Goal: Entertainment & Leisure: Consume media (video, audio)

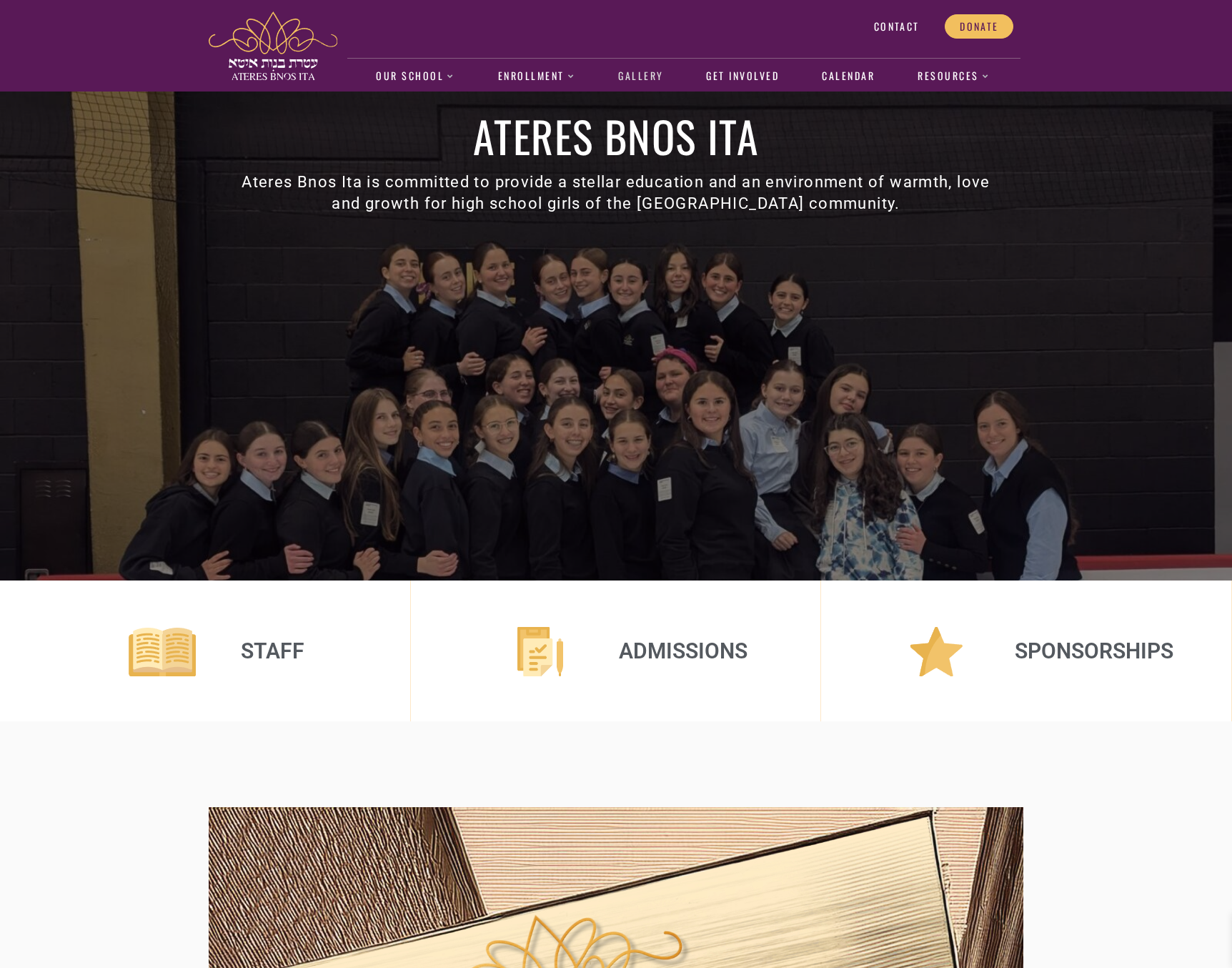
click at [659, 71] on link "Gallery" at bounding box center [641, 76] width 60 height 33
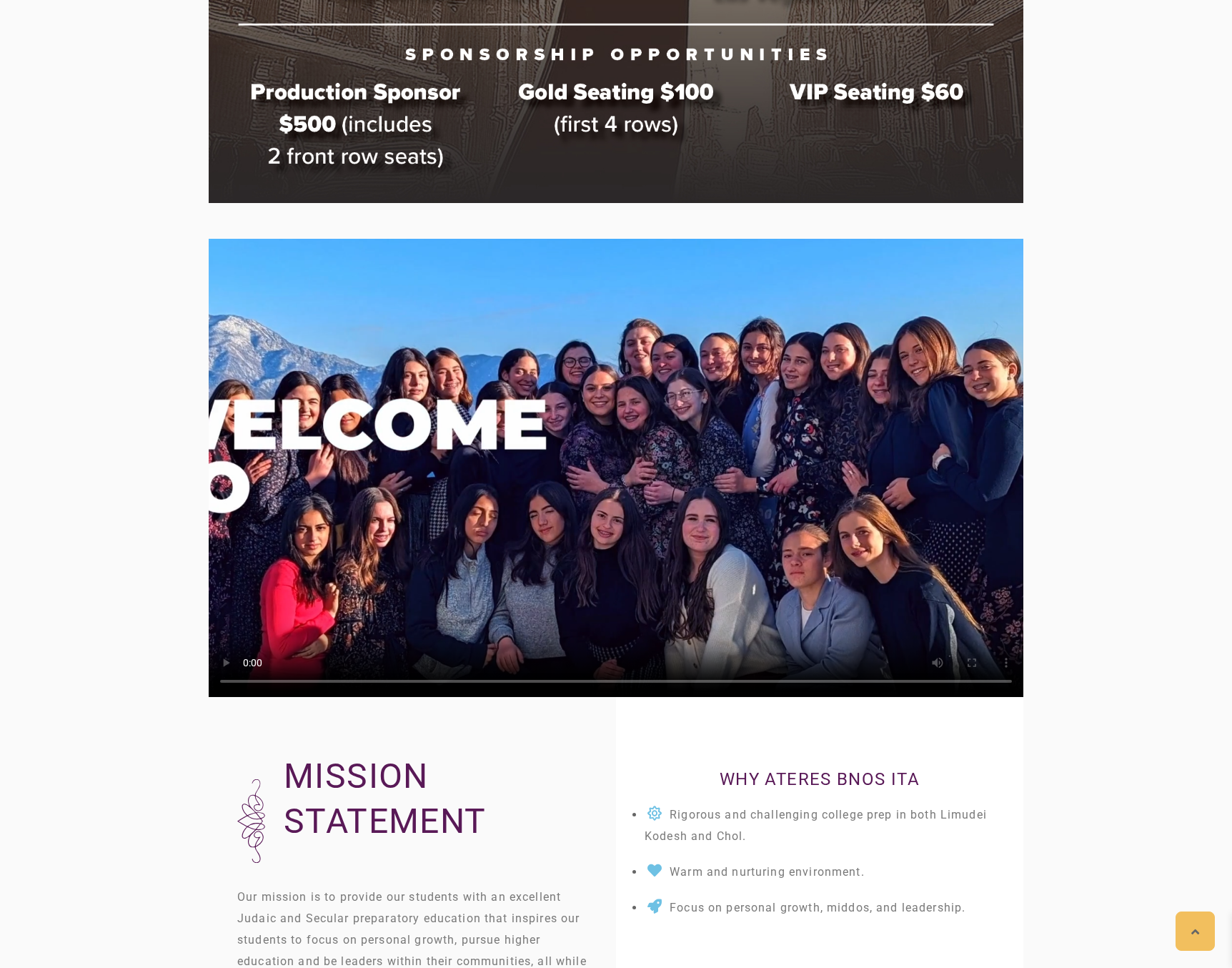
scroll to position [1861, 0]
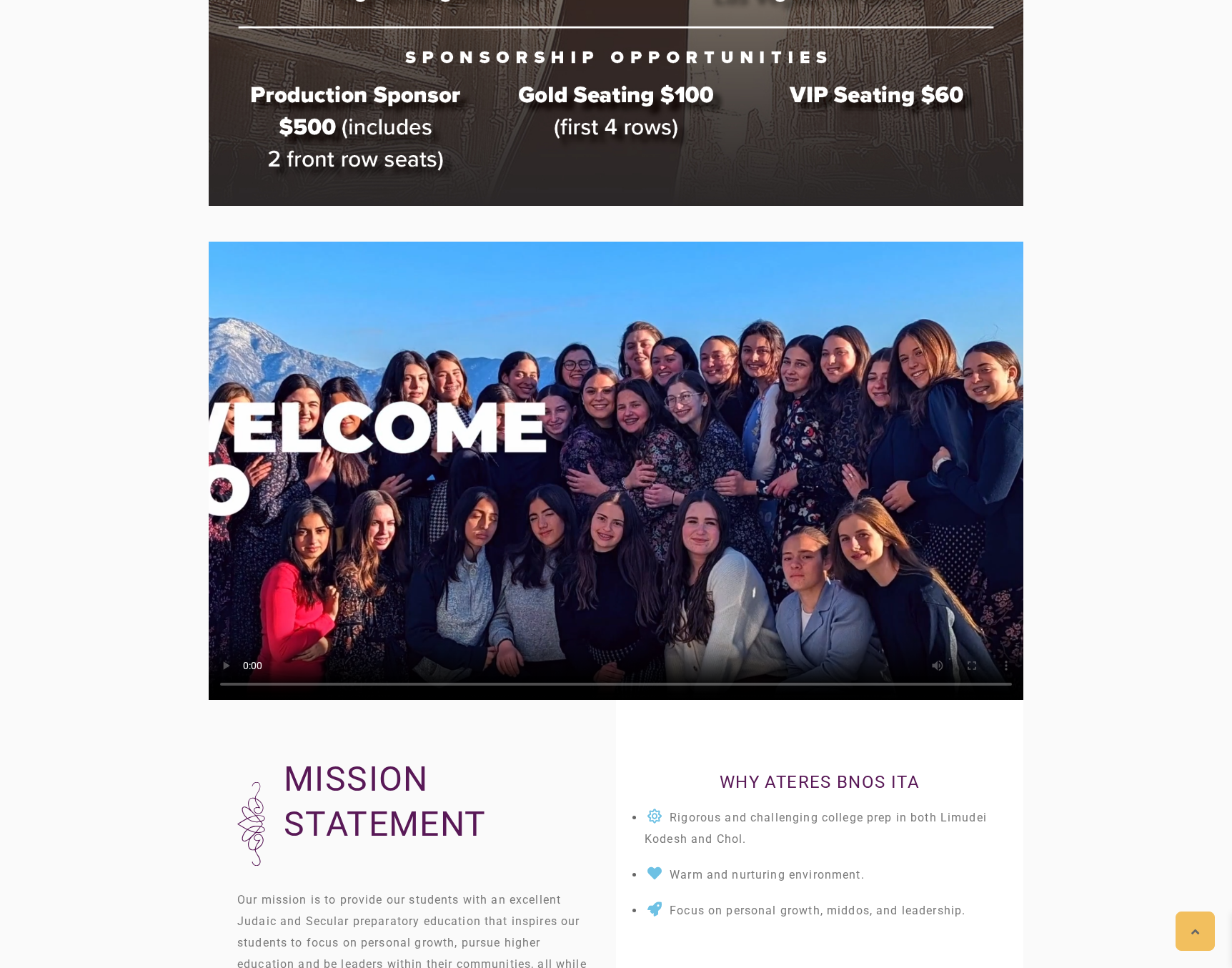
click at [613, 467] on video at bounding box center [616, 471] width 815 height 458
drag, startPoint x: 344, startPoint y: 686, endPoint x: 311, endPoint y: 688, distance: 33.1
click at [311, 688] on video at bounding box center [616, 471] width 815 height 458
click at [399, 684] on video at bounding box center [616, 471] width 815 height 458
click at [431, 683] on video at bounding box center [616, 471] width 815 height 458
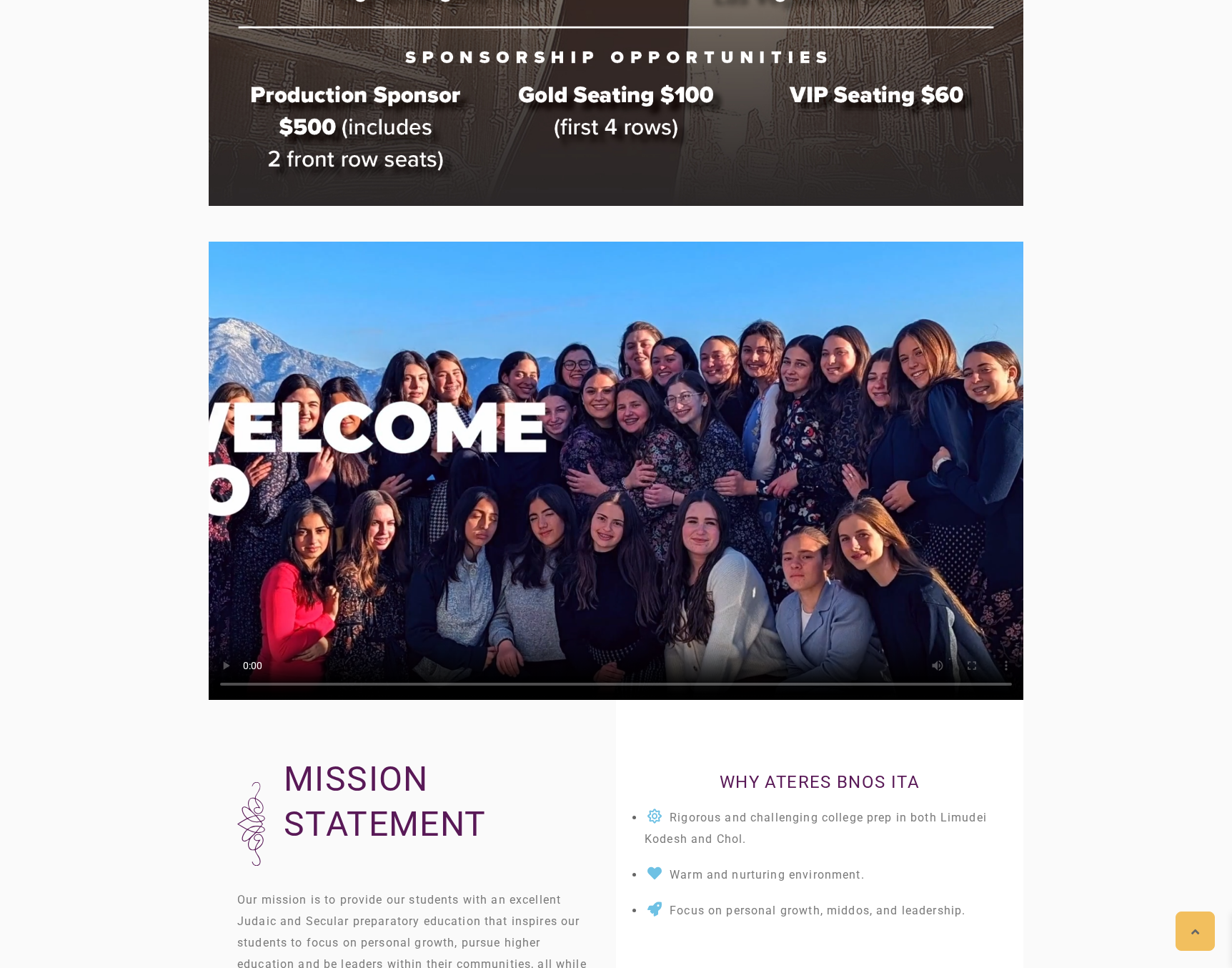
click at [481, 681] on video at bounding box center [616, 471] width 815 height 458
click at [539, 685] on video at bounding box center [616, 471] width 815 height 458
click at [568, 683] on video at bounding box center [616, 471] width 815 height 458
click at [608, 688] on video at bounding box center [616, 471] width 815 height 458
click at [675, 695] on video at bounding box center [616, 471] width 815 height 458
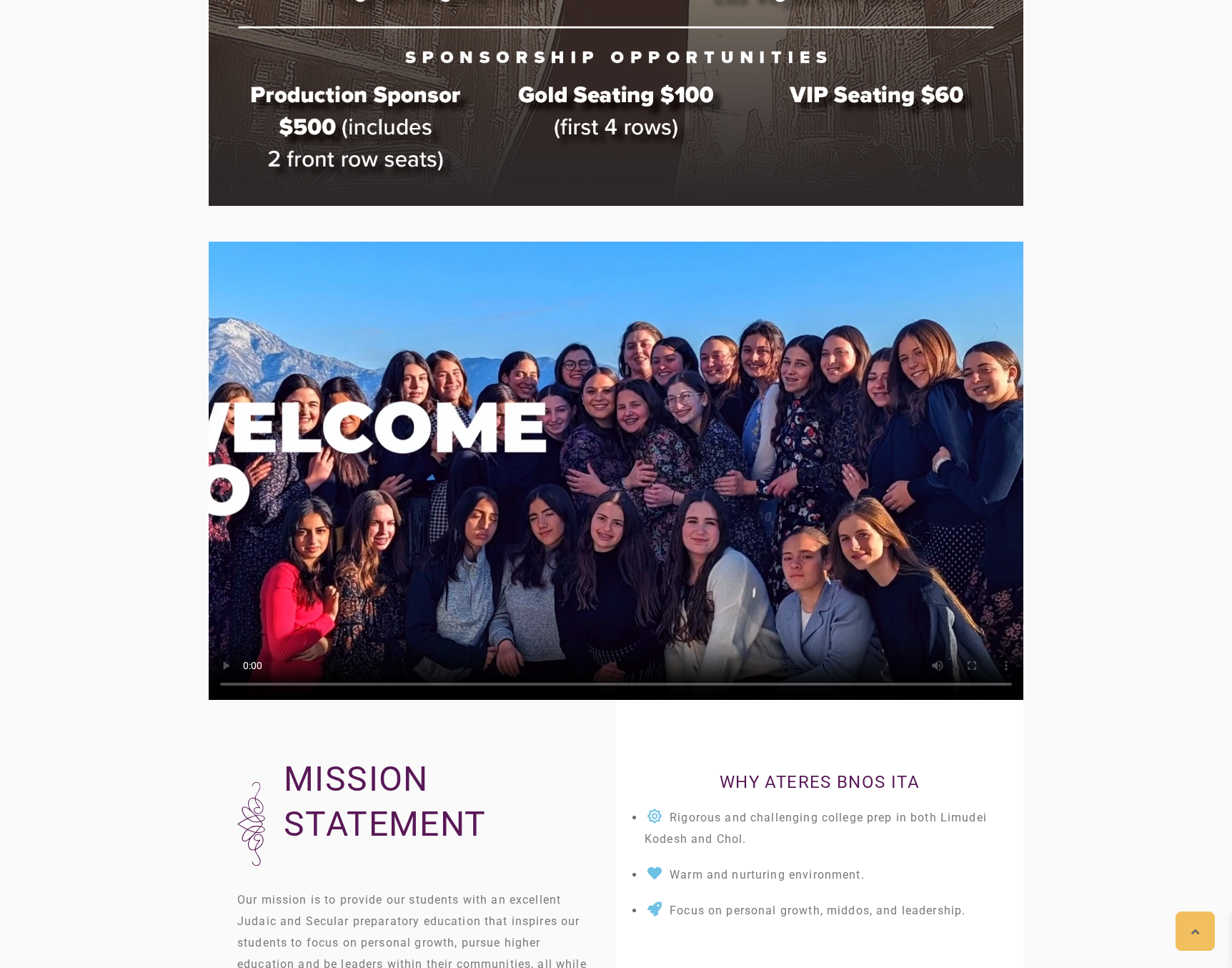
click at [665, 691] on video at bounding box center [616, 471] width 815 height 458
click at [649, 681] on video at bounding box center [616, 471] width 815 height 458
click at [670, 684] on video at bounding box center [616, 471] width 815 height 458
click at [681, 684] on video at bounding box center [616, 471] width 815 height 458
click at [703, 684] on video at bounding box center [616, 471] width 815 height 458
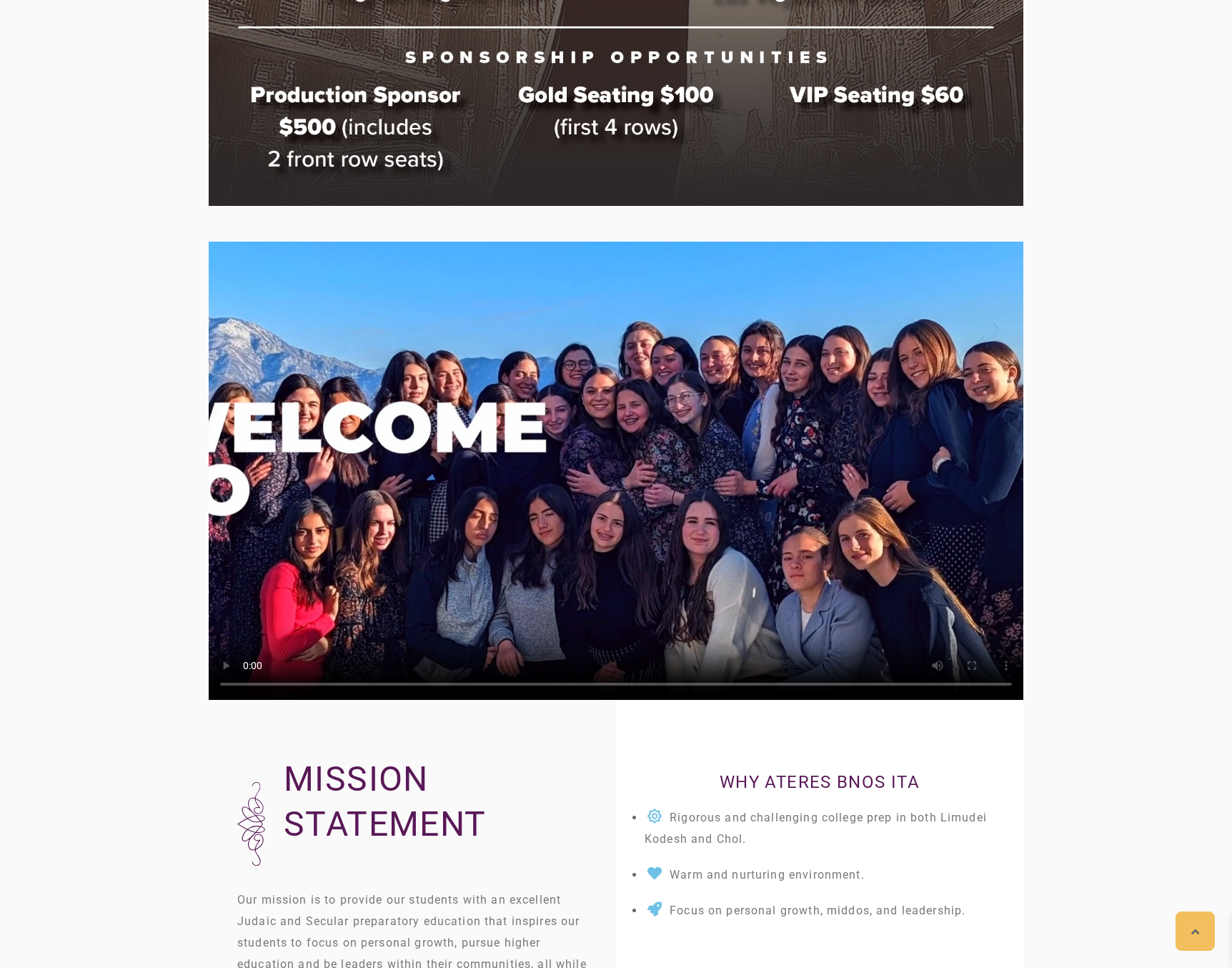
click at [735, 682] on video at bounding box center [616, 471] width 815 height 458
click at [767, 686] on video at bounding box center [616, 471] width 815 height 458
click at [805, 685] on video at bounding box center [616, 471] width 815 height 458
click at [854, 684] on video at bounding box center [616, 471] width 815 height 458
click at [873, 683] on video at bounding box center [616, 471] width 815 height 458
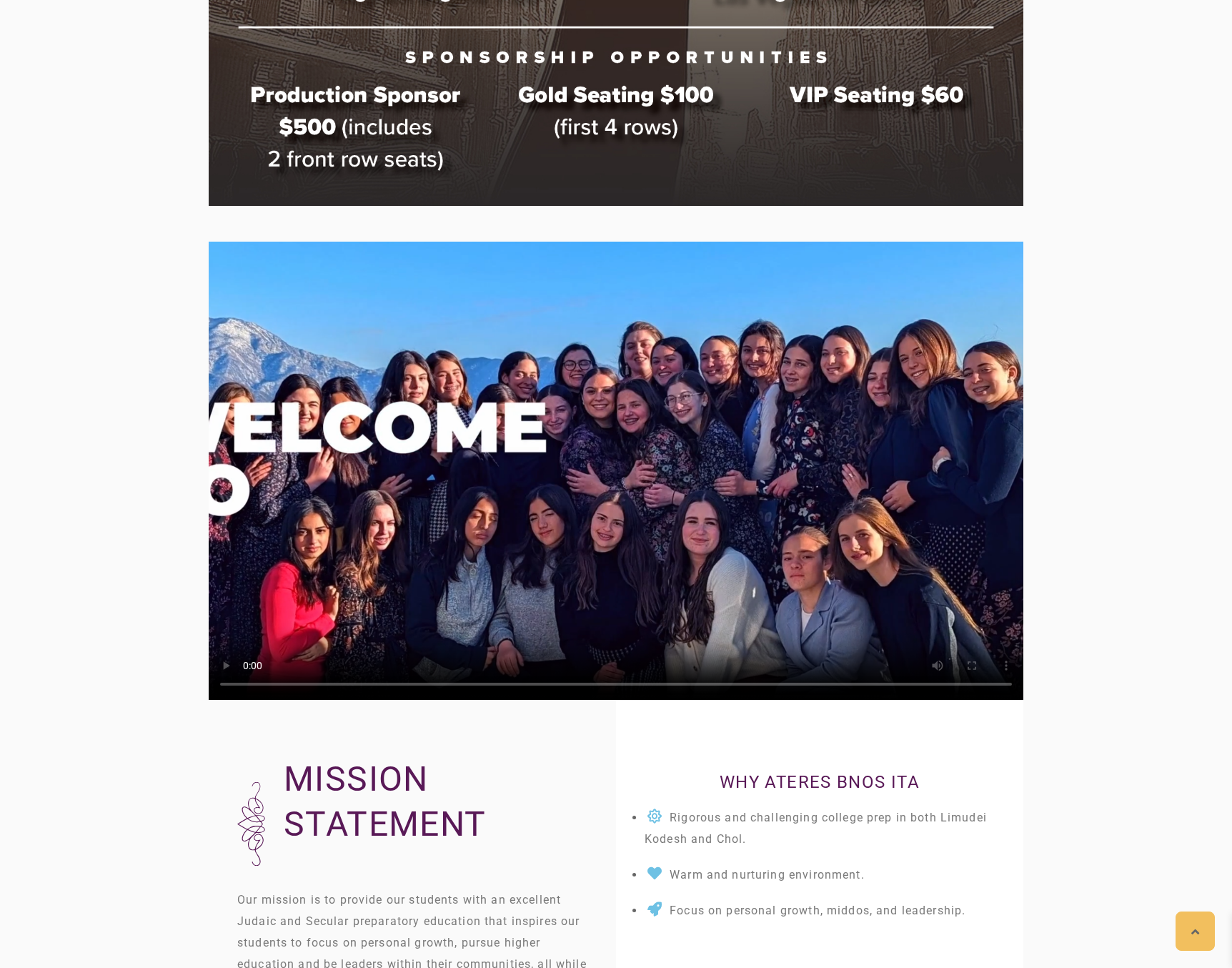
click at [887, 683] on video at bounding box center [616, 471] width 815 height 458
click at [904, 684] on video at bounding box center [616, 471] width 815 height 458
click at [910, 685] on video at bounding box center [616, 471] width 815 height 458
drag, startPoint x: 914, startPoint y: 684, endPoint x: 939, endPoint y: 683, distance: 25.0
click at [939, 683] on video at bounding box center [616, 471] width 815 height 458
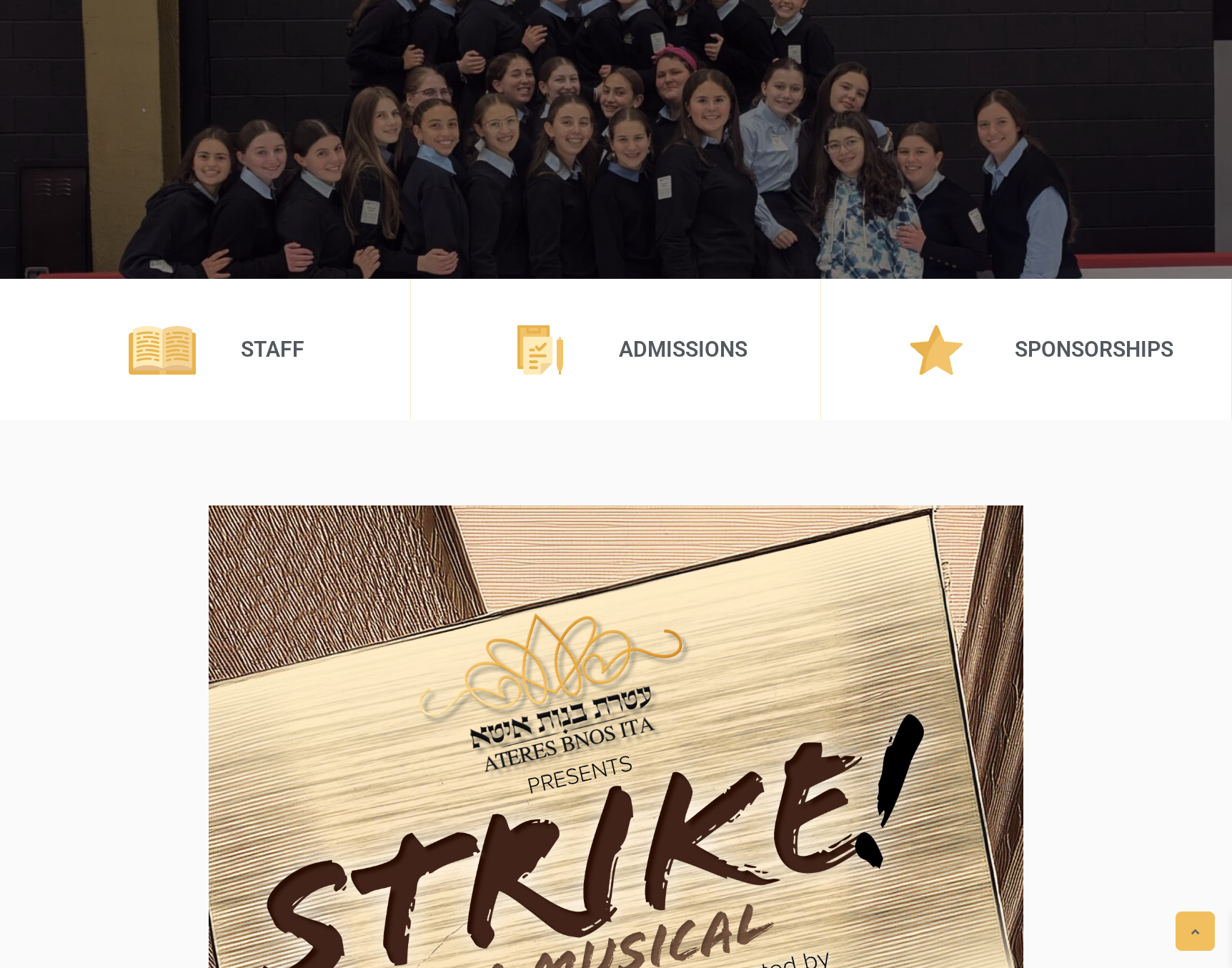
scroll to position [0, 0]
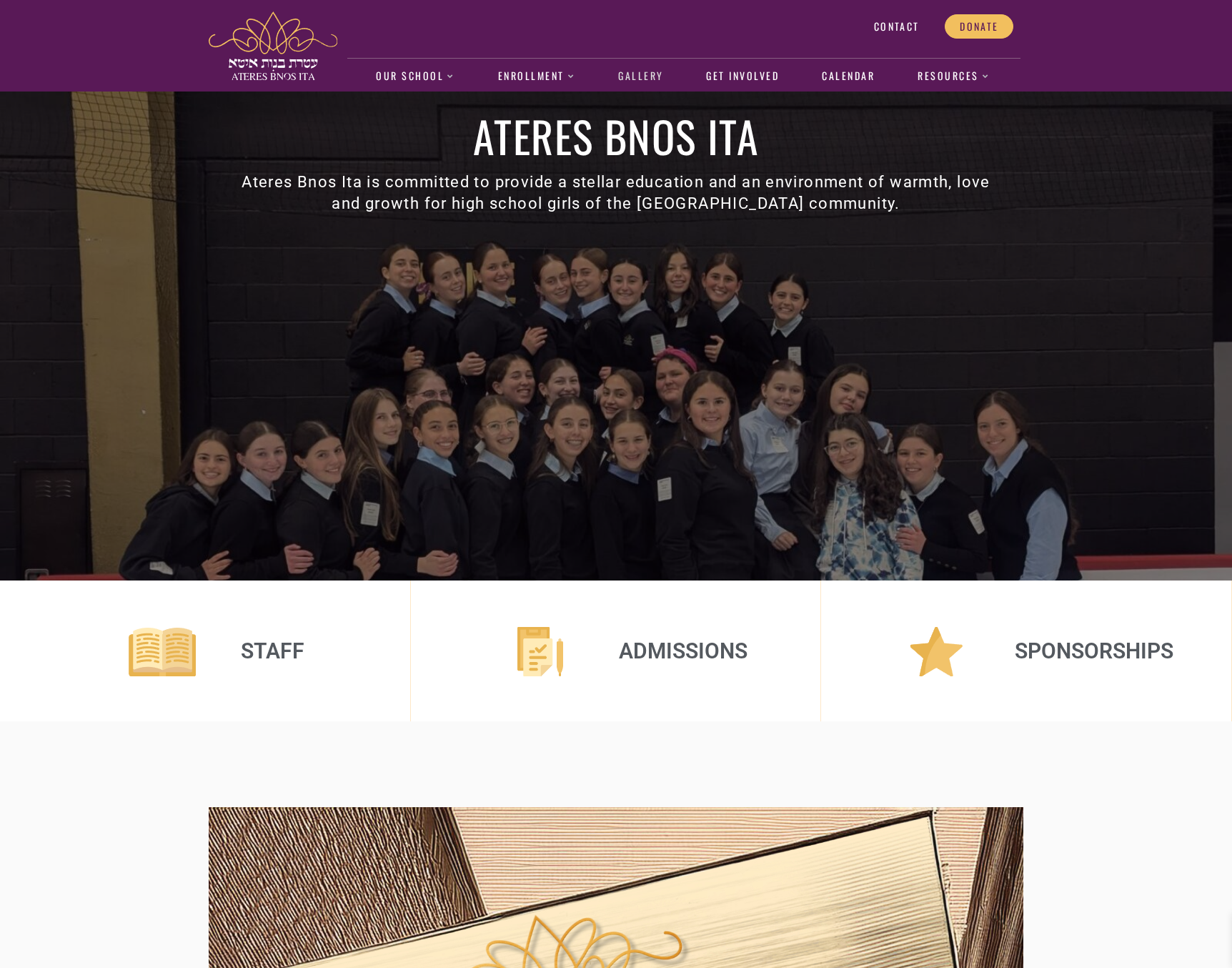
click at [652, 72] on link "Gallery" at bounding box center [641, 76] width 60 height 33
click at [645, 68] on link "Gallery" at bounding box center [641, 76] width 60 height 33
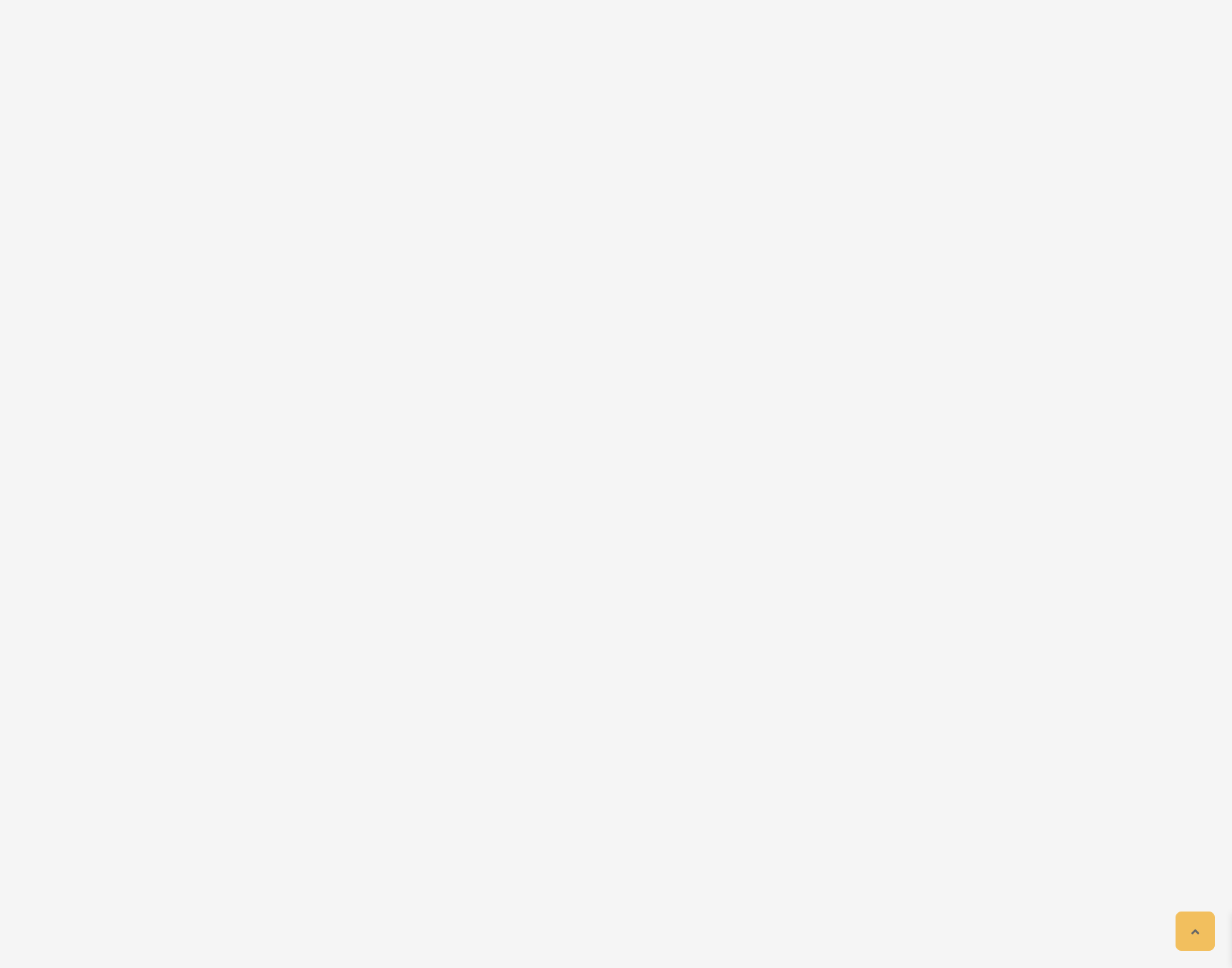
scroll to position [4904, 0]
